Goal: Information Seeking & Learning: Learn about a topic

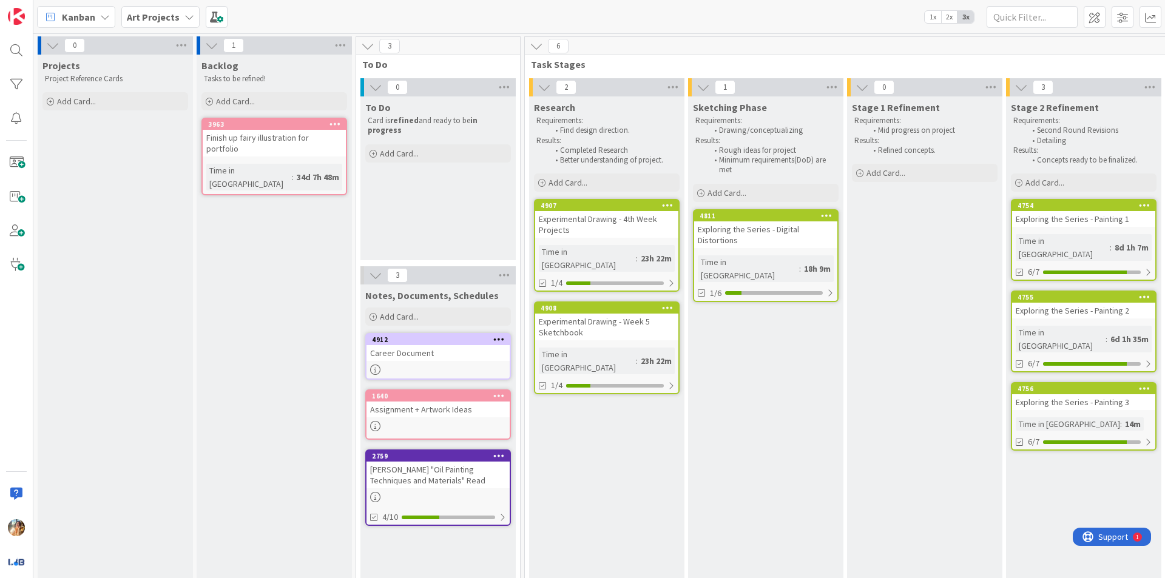
scroll to position [0, 24]
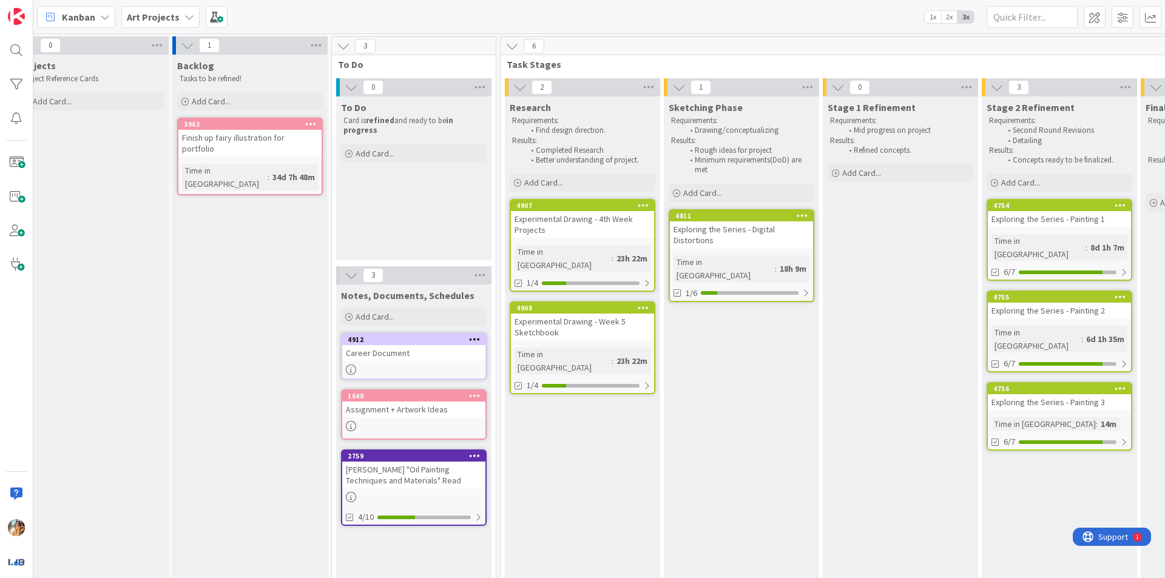
click at [634, 226] on div "Experimental Drawing - 4th Week Projects" at bounding box center [582, 224] width 143 height 27
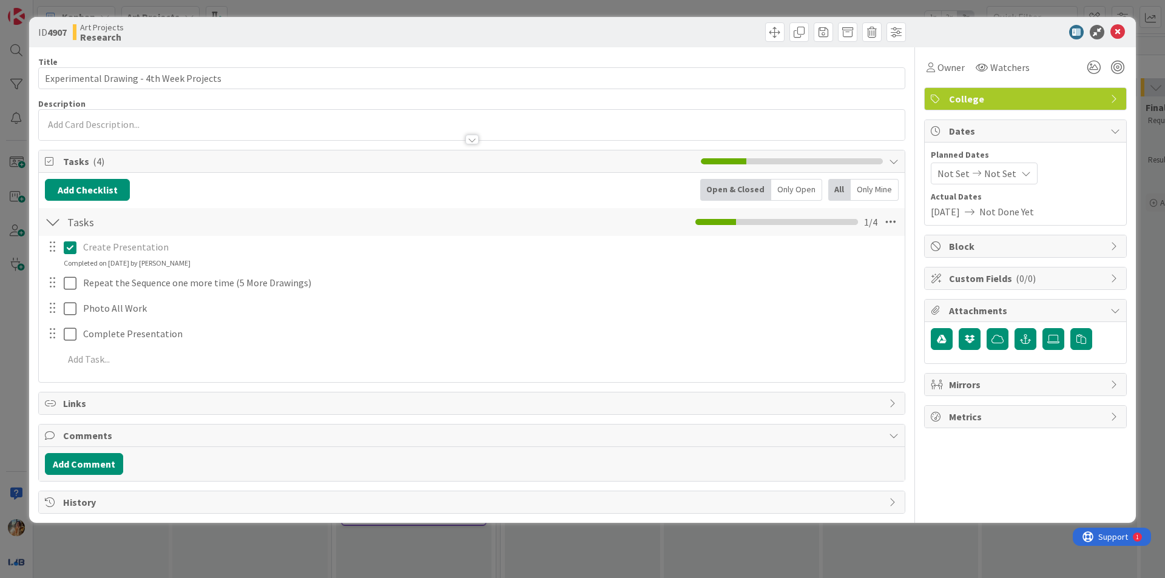
click at [63, 277] on div at bounding box center [61, 283] width 34 height 21
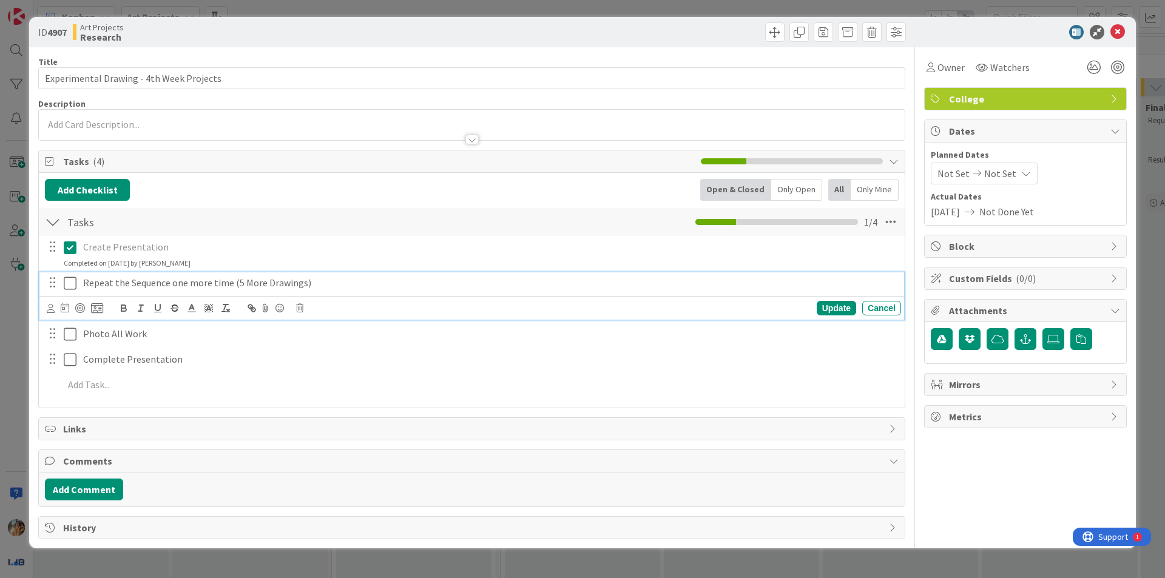
click at [72, 286] on icon at bounding box center [70, 283] width 13 height 15
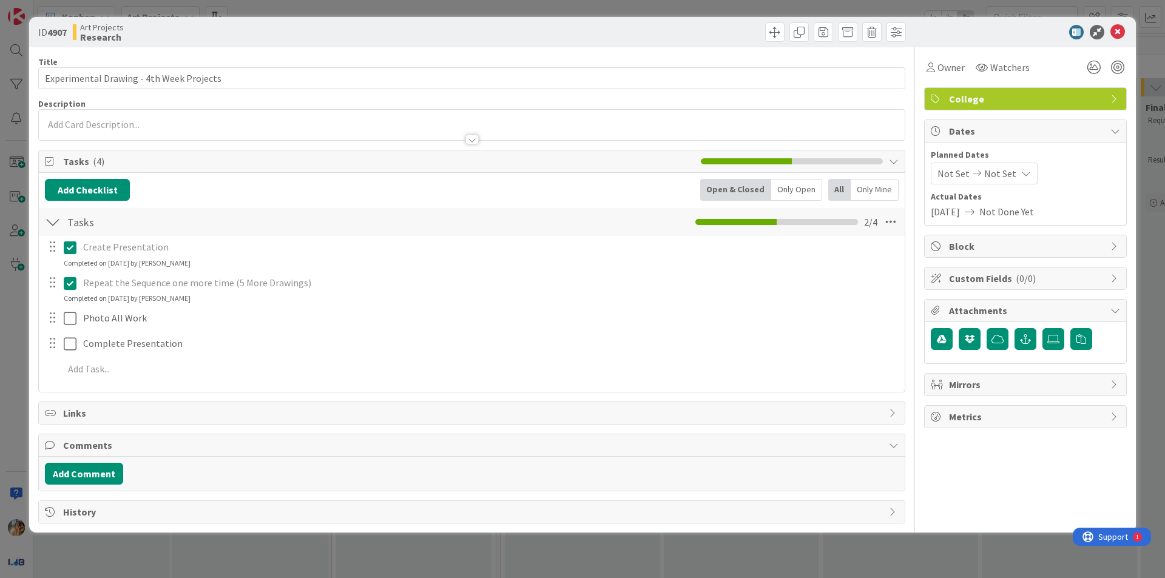
click at [72, 308] on div at bounding box center [61, 318] width 34 height 21
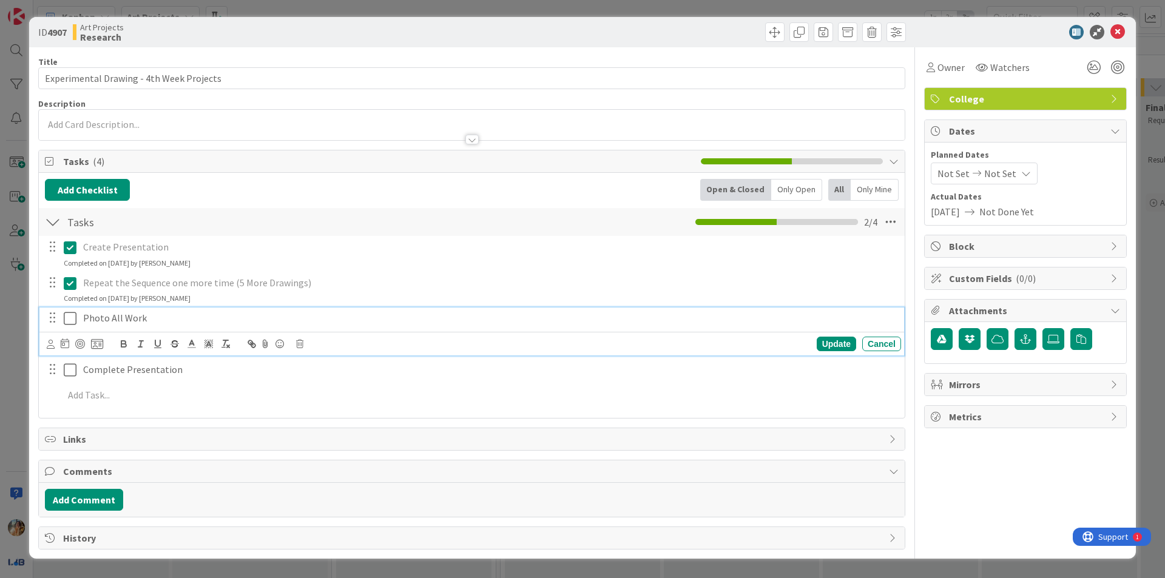
click at [70, 314] on icon at bounding box center [70, 318] width 13 height 15
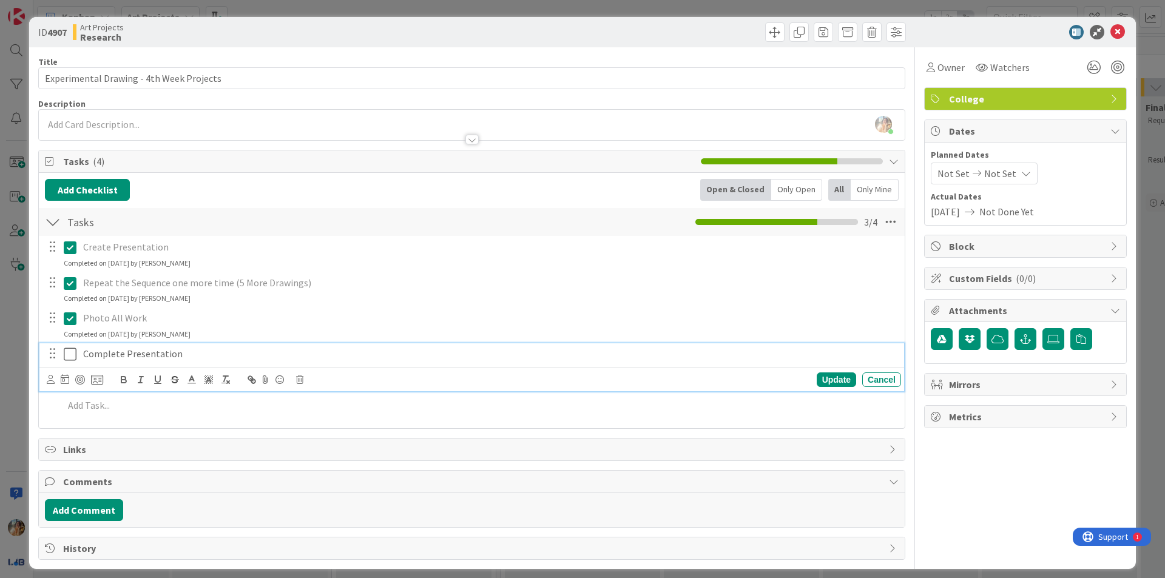
click at [68, 356] on icon at bounding box center [70, 354] width 13 height 15
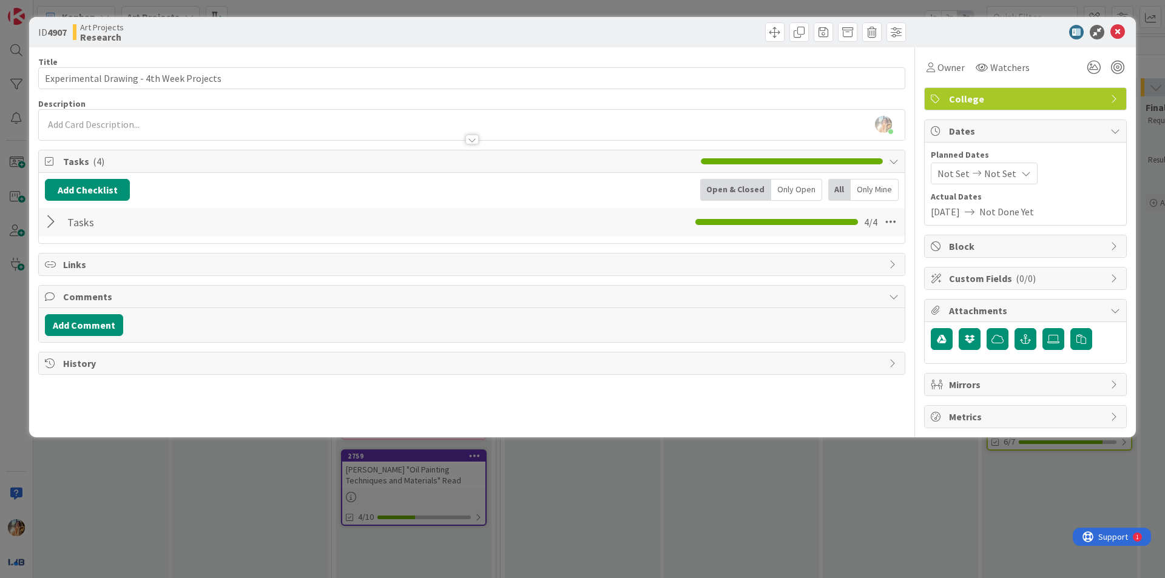
click at [0, 339] on div "ID 4907 Art Projects Research Title 40 / 128 Experimental Drawing - 4th Week Pr…" at bounding box center [582, 289] width 1165 height 578
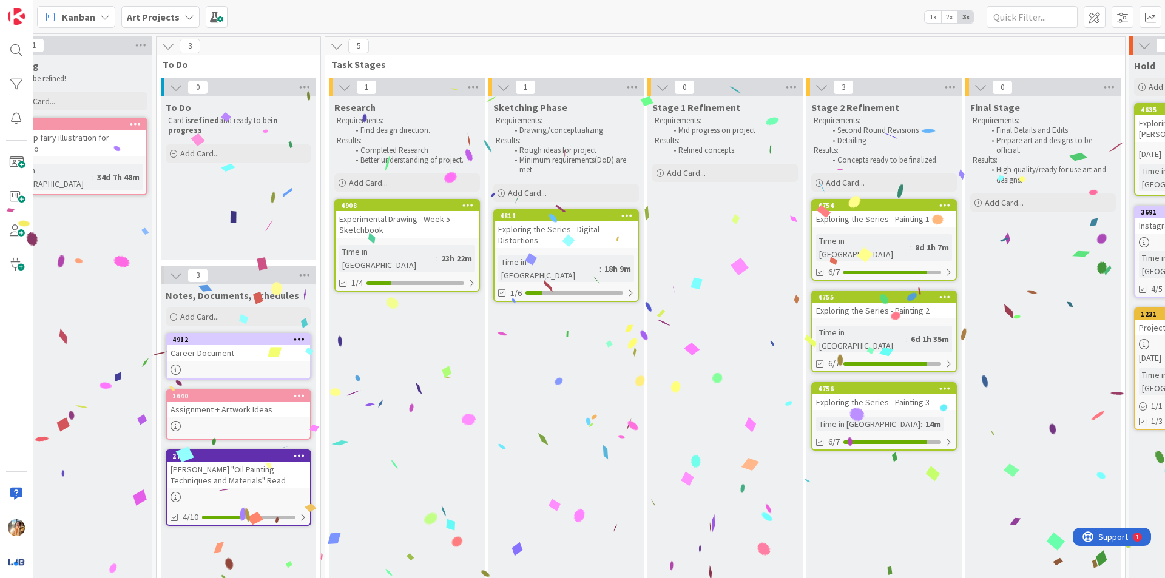
scroll to position [0, 172]
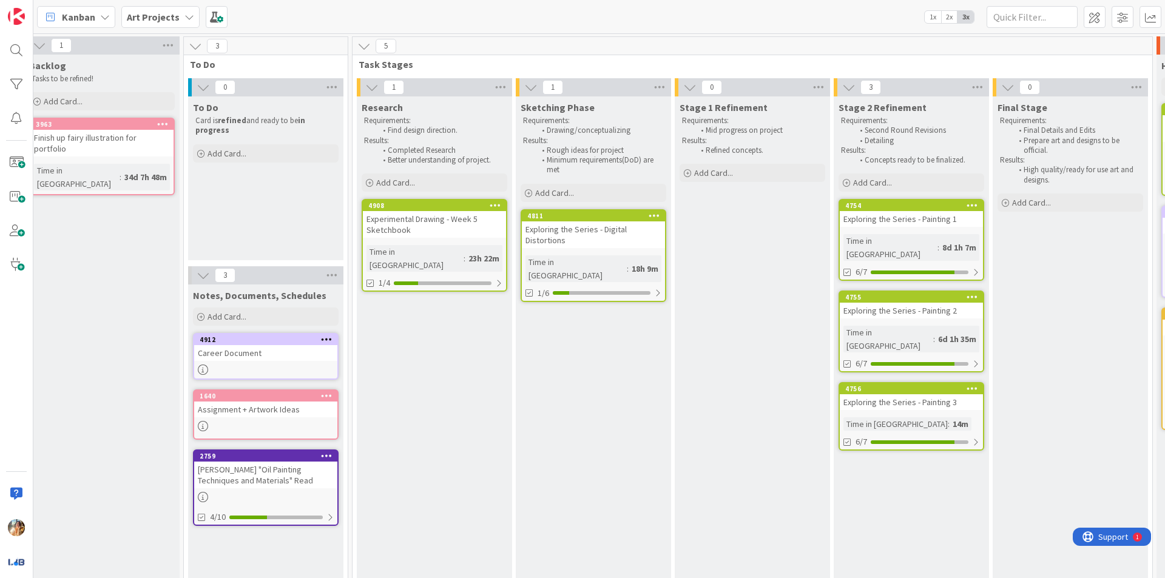
click at [589, 226] on div "Exploring the Series - Digital Distortions" at bounding box center [593, 235] width 143 height 27
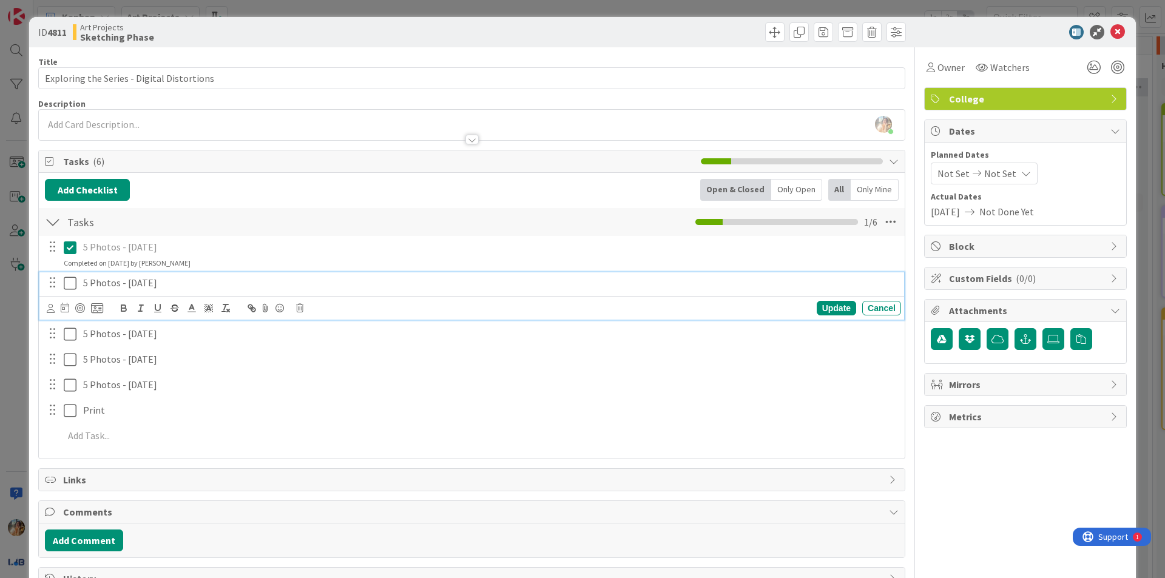
drag, startPoint x: 169, startPoint y: 281, endPoint x: 48, endPoint y: 283, distance: 121.4
click at [48, 283] on div "5 Photos - [DATE]" at bounding box center [472, 283] width 857 height 21
click at [178, 308] on line "button" at bounding box center [175, 308] width 8 height 1
click at [70, 283] on icon at bounding box center [70, 283] width 13 height 15
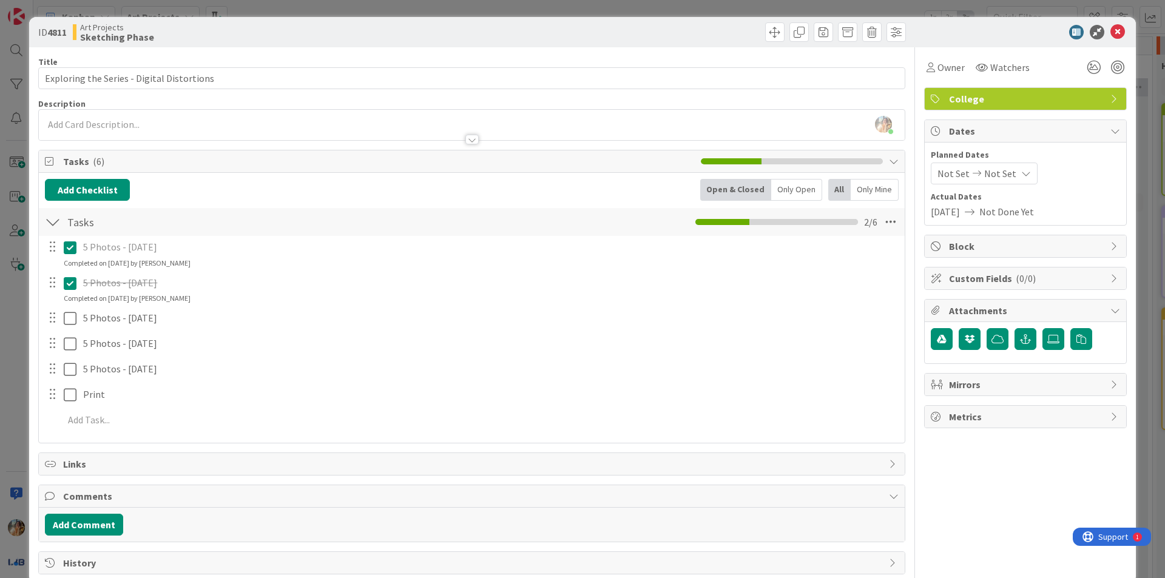
click at [0, 365] on div "ID 4811 Art Projects Sketching Phase Title 42 / 128 Exploring the Series - Digi…" at bounding box center [582, 289] width 1165 height 578
